Goal: Task Accomplishment & Management: Use online tool/utility

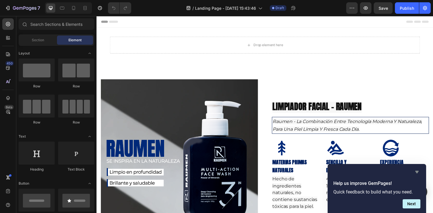
click at [416, 171] on icon "Hide survey" at bounding box center [416, 172] width 3 height 3
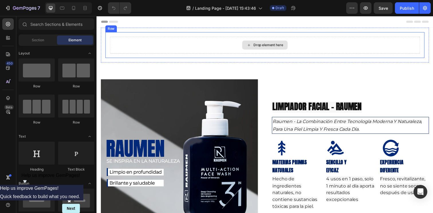
click at [270, 47] on div "Drop element here" at bounding box center [271, 45] width 30 height 5
click at [267, 43] on div "Drop element here" at bounding box center [271, 45] width 30 height 5
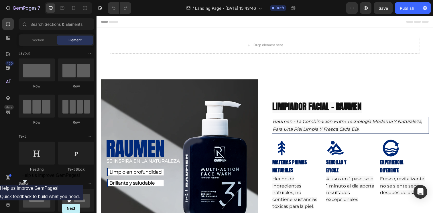
click at [37, 34] on div "Sections(18) Elements(83) Section Element Hero Section Product Detail Brands Tr…" at bounding box center [56, 114] width 80 height 193
click at [36, 37] on div "Section" at bounding box center [38, 39] width 36 height 9
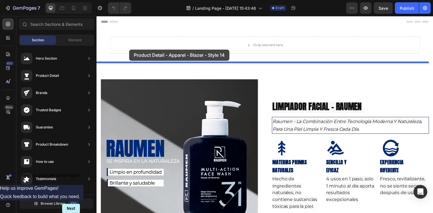
drag, startPoint x: 243, startPoint y: 56, endPoint x: 130, endPoint y: 50, distance: 114.0
